Goal: Information Seeking & Learning: Learn about a topic

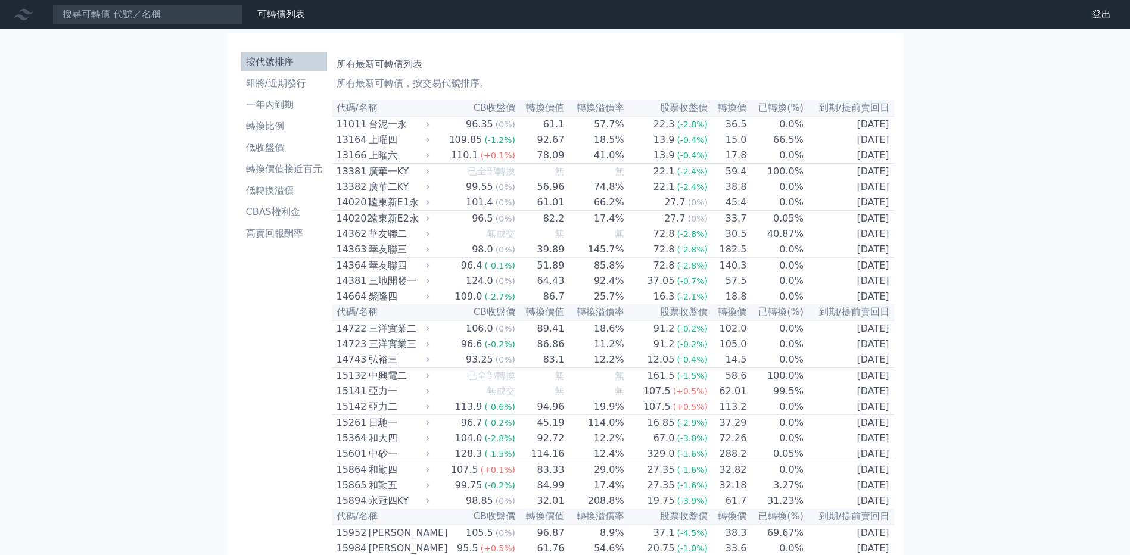
click at [268, 80] on li "即將/近期發行" at bounding box center [284, 83] width 86 height 14
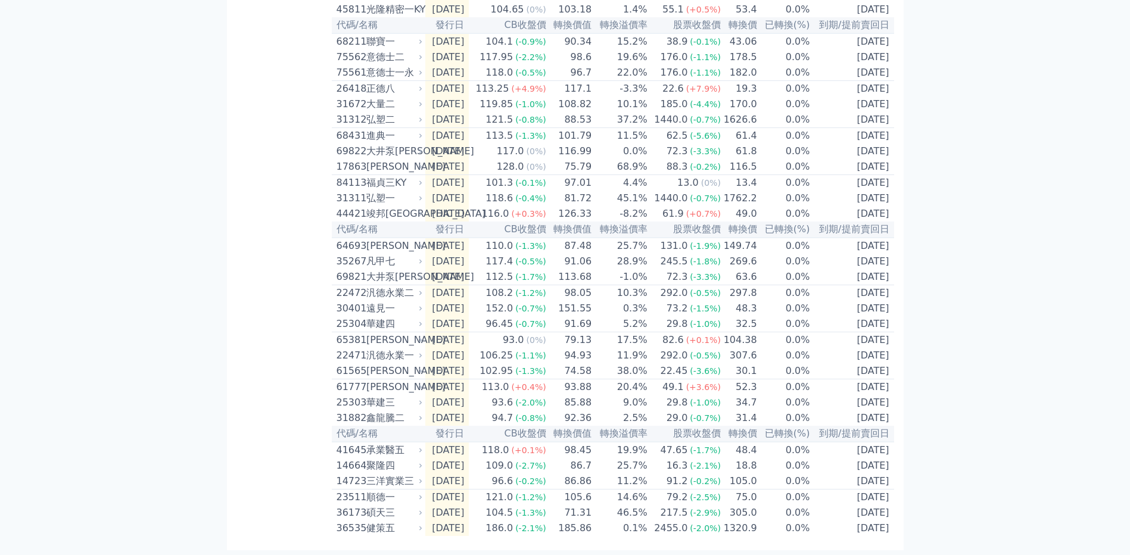
scroll to position [342, 0]
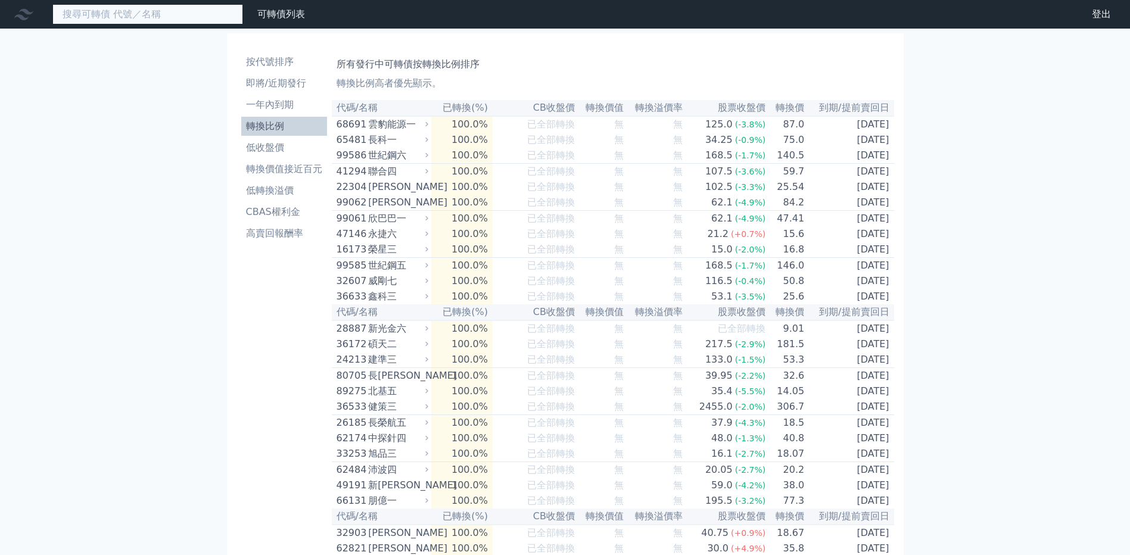
click at [110, 18] on input at bounding box center [147, 14] width 191 height 20
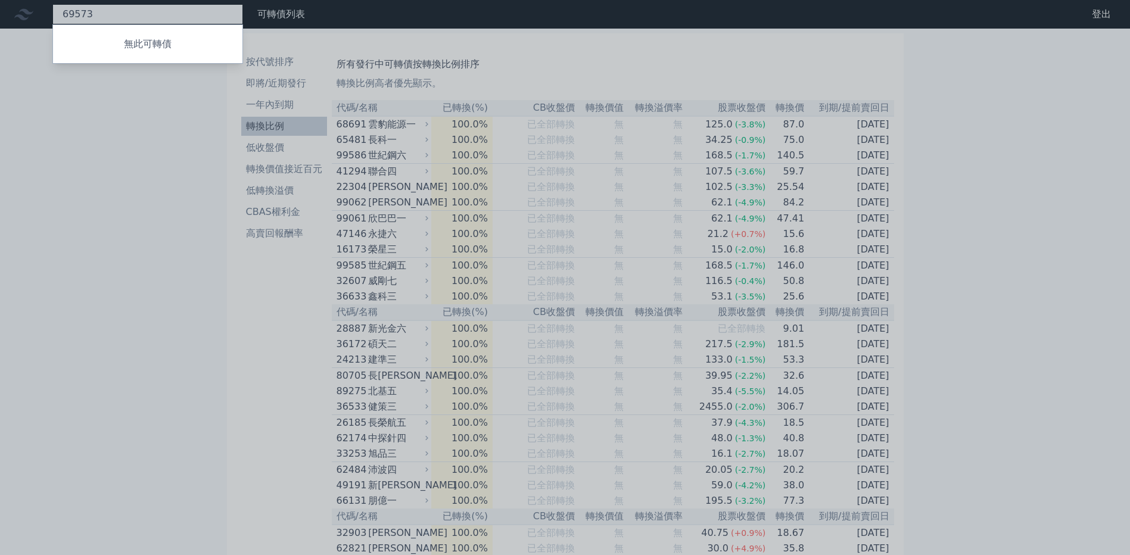
type input "69573"
drag, startPoint x: 18, startPoint y: 151, endPoint x: 50, endPoint y: 134, distance: 36.0
click at [19, 151] on div at bounding box center [565, 277] width 1130 height 555
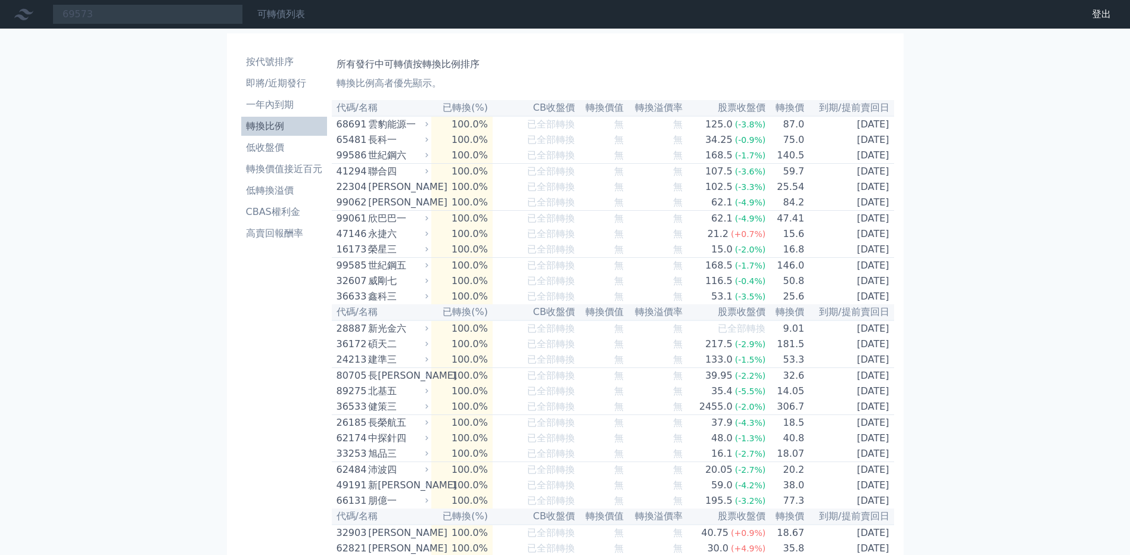
click at [281, 10] on link "可轉債列表" at bounding box center [281, 13] width 48 height 11
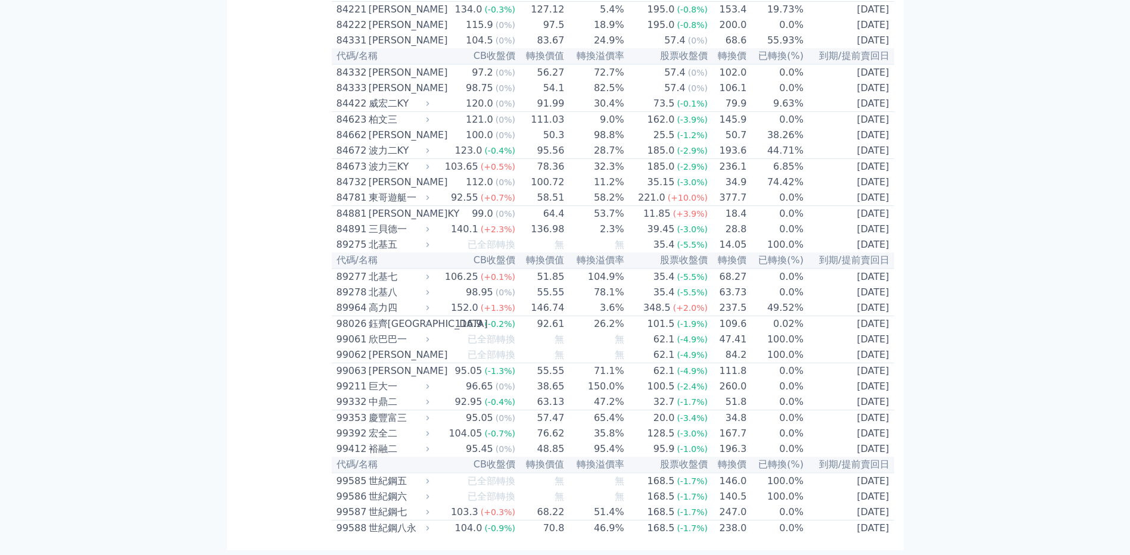
scroll to position [6904, 0]
